Goal: Check status: Check status

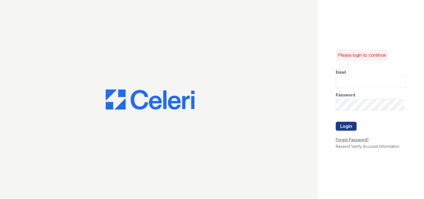
type input "[EMAIL_ADDRESS][DOMAIN_NAME]"
click at [345, 137] on link "Forgot Password?" at bounding box center [352, 139] width 33 height 5
click at [344, 124] on button "Login" at bounding box center [346, 126] width 21 height 9
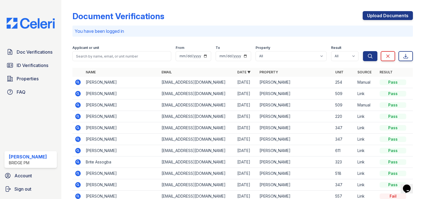
click at [75, 115] on icon at bounding box center [78, 117] width 6 height 6
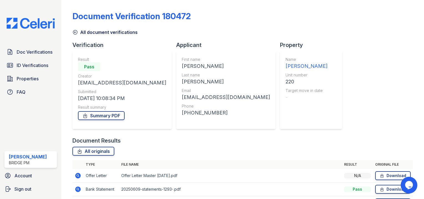
scroll to position [49, 0]
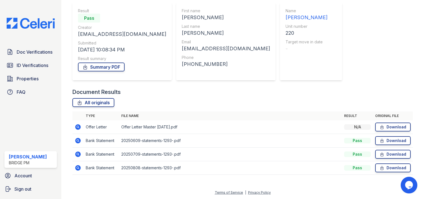
click at [78, 125] on icon at bounding box center [78, 127] width 6 height 6
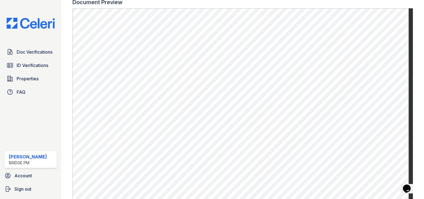
scroll to position [208, 0]
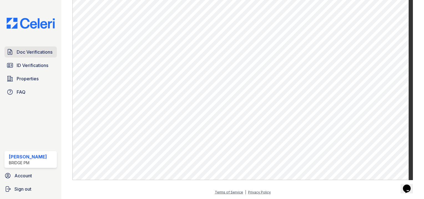
click at [37, 52] on span "Doc Verifications" at bounding box center [35, 52] width 36 height 7
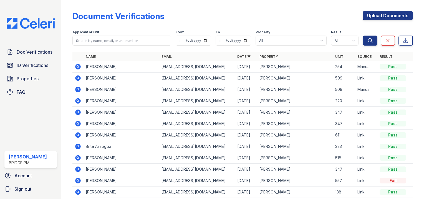
click at [77, 101] on icon at bounding box center [78, 101] width 6 height 6
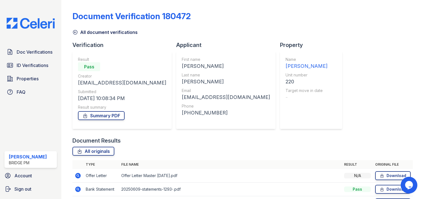
scroll to position [49, 0]
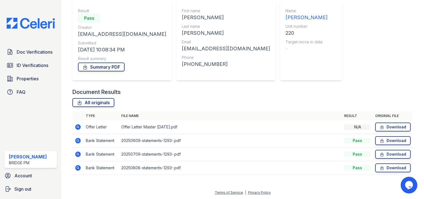
click at [76, 127] on icon at bounding box center [78, 127] width 6 height 6
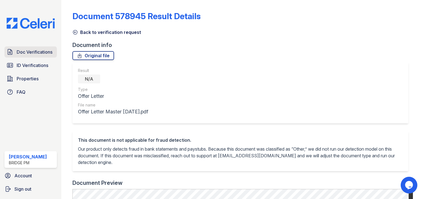
click at [29, 50] on span "Doc Verifications" at bounding box center [35, 52] width 36 height 7
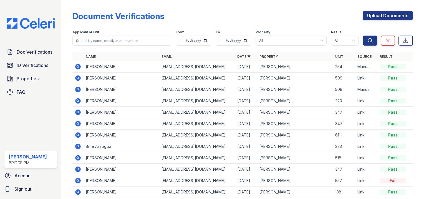
click at [81, 88] on icon at bounding box center [78, 89] width 7 height 7
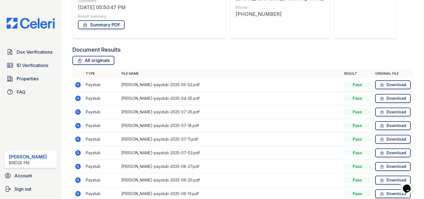
scroll to position [106, 0]
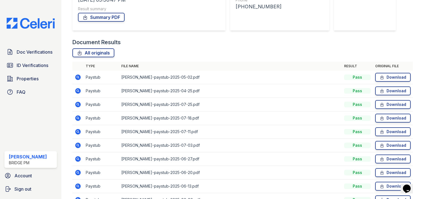
click at [79, 102] on icon at bounding box center [78, 105] width 6 height 6
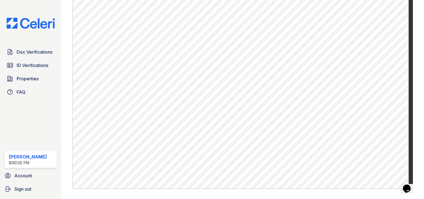
scroll to position [266, 0]
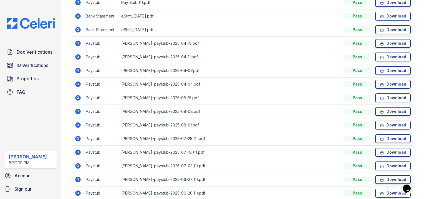
scroll to position [354, 0]
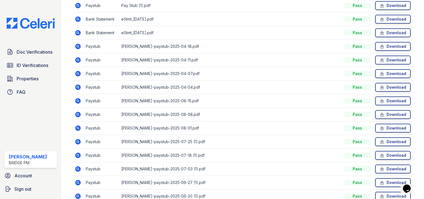
click at [77, 152] on icon at bounding box center [78, 155] width 6 height 6
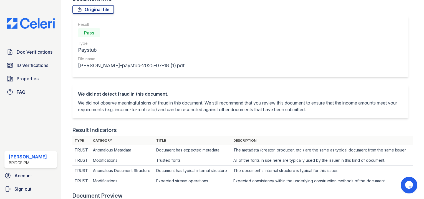
scroll to position [15, 0]
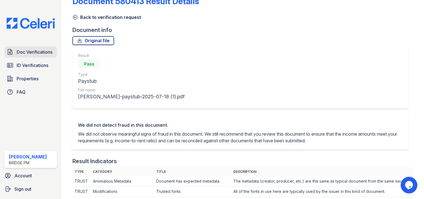
click at [33, 51] on span "Doc Verifications" at bounding box center [35, 52] width 36 height 7
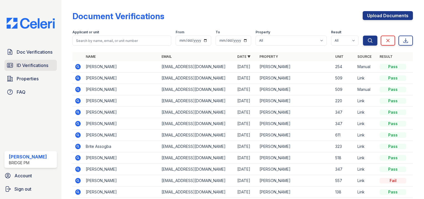
click at [34, 67] on span "ID Verifications" at bounding box center [33, 65] width 32 height 7
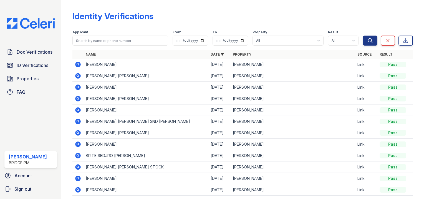
click at [34, 67] on span "ID Verifications" at bounding box center [33, 65] width 32 height 7
click at [77, 87] on icon at bounding box center [77, 86] width 1 height 1
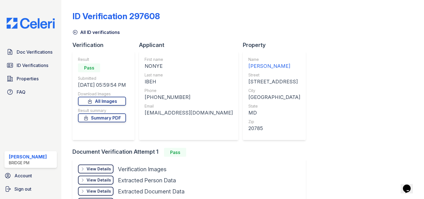
click at [95, 171] on div "View Details" at bounding box center [99, 169] width 24 height 6
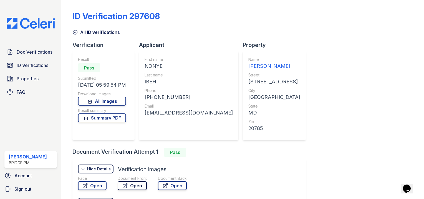
click at [132, 184] on link "Open" at bounding box center [132, 185] width 29 height 9
click at [91, 188] on link "Open" at bounding box center [92, 185] width 29 height 9
click at [74, 32] on icon at bounding box center [75, 32] width 4 height 4
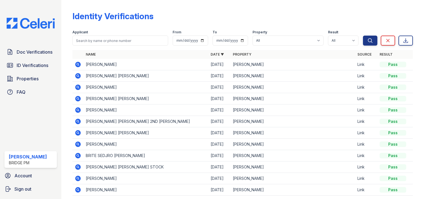
click at [80, 95] on icon at bounding box center [78, 98] width 7 height 7
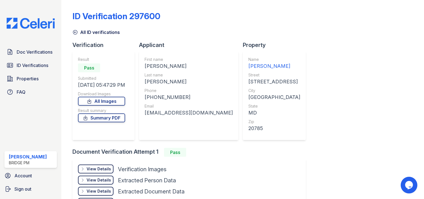
click at [97, 170] on div "View Details" at bounding box center [99, 169] width 24 height 6
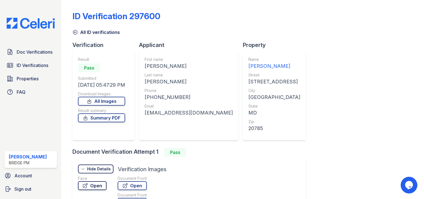
click at [97, 185] on link "Open" at bounding box center [92, 185] width 29 height 9
click at [33, 48] on link "Doc Verifications" at bounding box center [30, 51] width 52 height 11
